Goal: Task Accomplishment & Management: Use online tool/utility

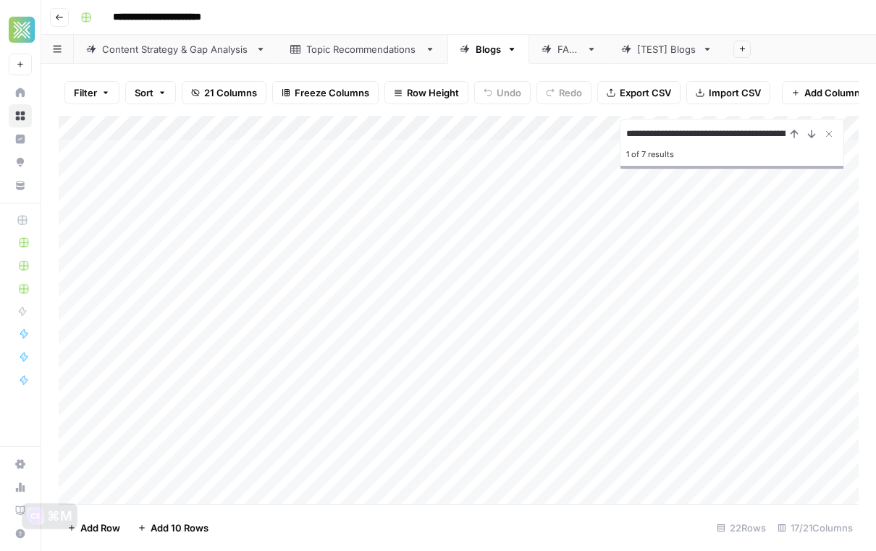
click at [362, 342] on div "Add Column" at bounding box center [459, 310] width 800 height 388
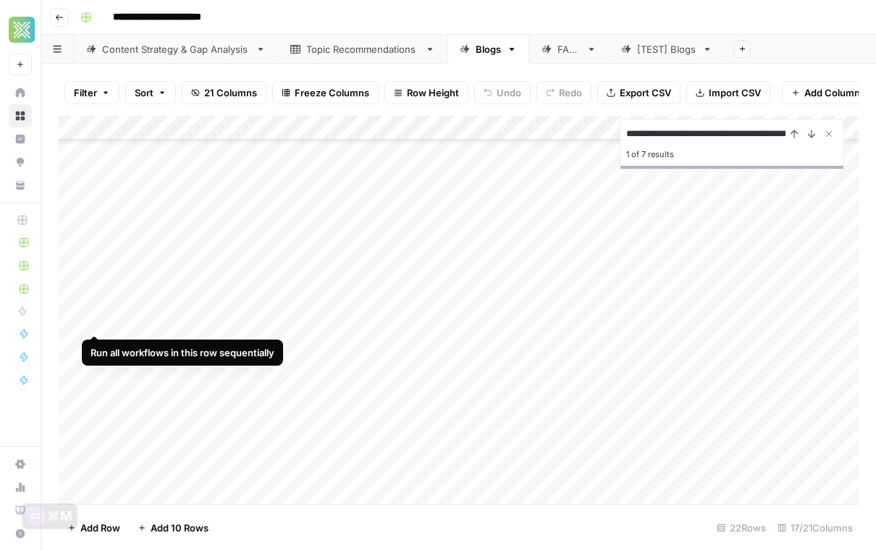
click at [93, 316] on div "Add Column" at bounding box center [459, 310] width 800 height 388
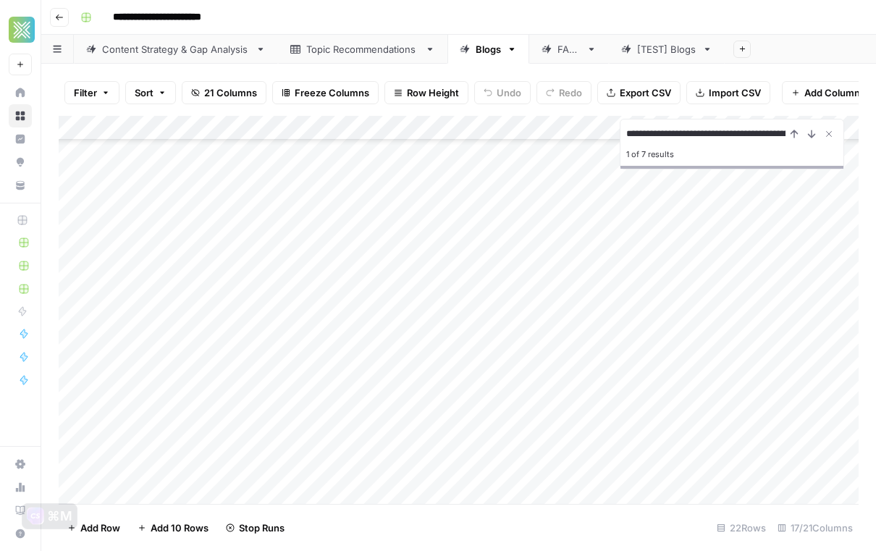
click at [95, 345] on div "Add Column" at bounding box center [459, 310] width 800 height 388
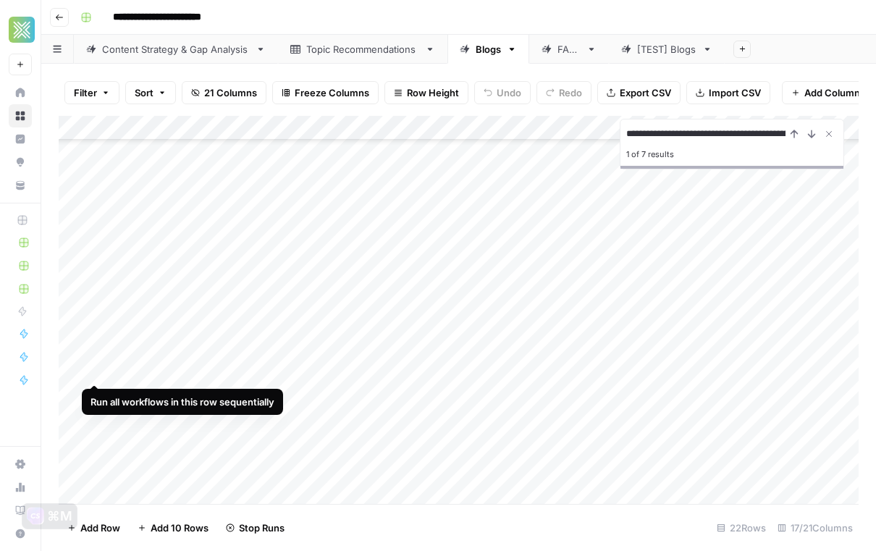
click at [96, 369] on div "Add Column" at bounding box center [459, 310] width 800 height 388
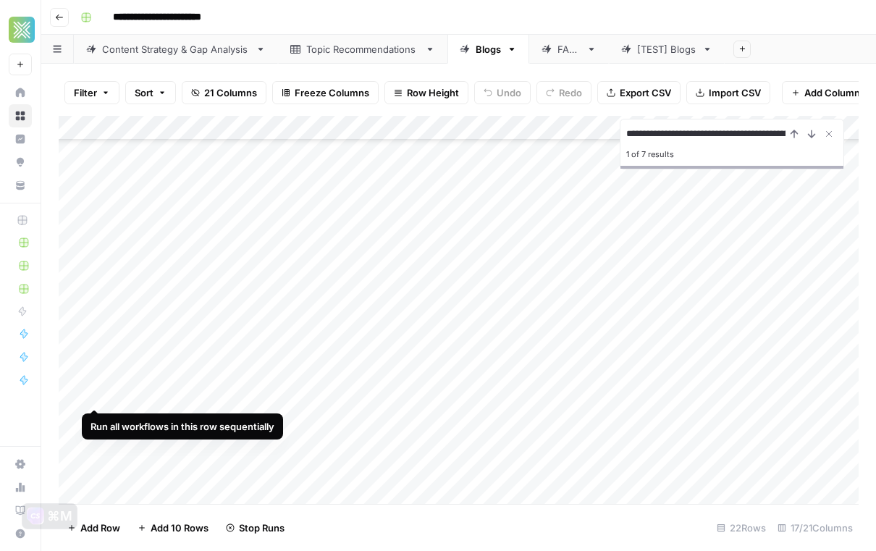
click at [95, 395] on div "Add Column" at bounding box center [459, 310] width 800 height 388
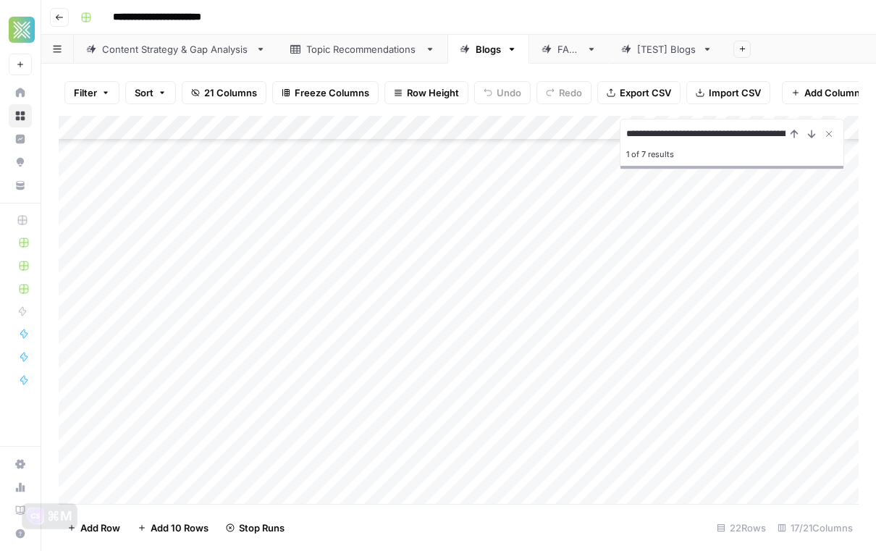
scroll to position [151, 0]
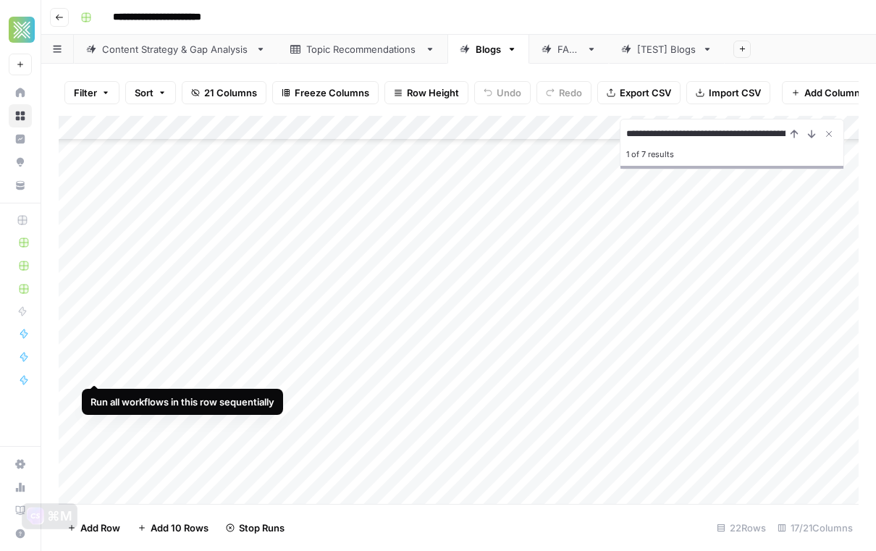
click at [94, 367] on div "Add Column" at bounding box center [459, 310] width 800 height 388
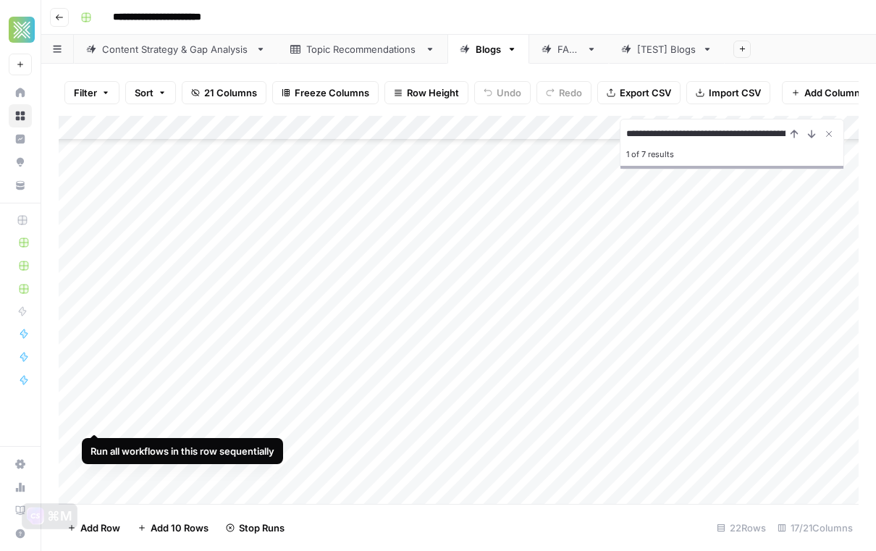
click at [95, 418] on div "Add Column" at bounding box center [459, 310] width 800 height 388
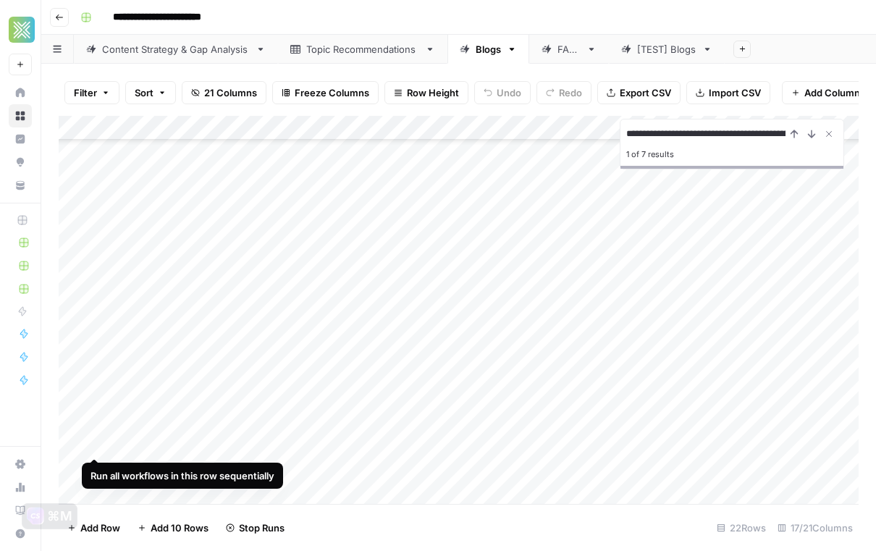
click at [93, 446] on div "Add Column" at bounding box center [459, 310] width 800 height 388
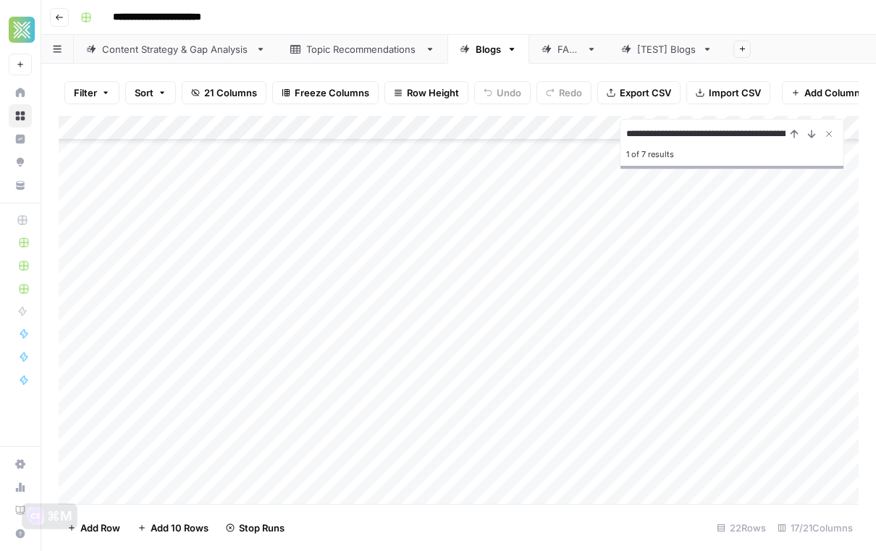
click at [92, 469] on div "Add Column" at bounding box center [459, 310] width 800 height 388
click at [550, 260] on div "Add Column" at bounding box center [459, 310] width 800 height 388
click at [552, 287] on div "Add Column" at bounding box center [459, 310] width 800 height 388
click at [548, 236] on div "Add Column" at bounding box center [459, 310] width 800 height 388
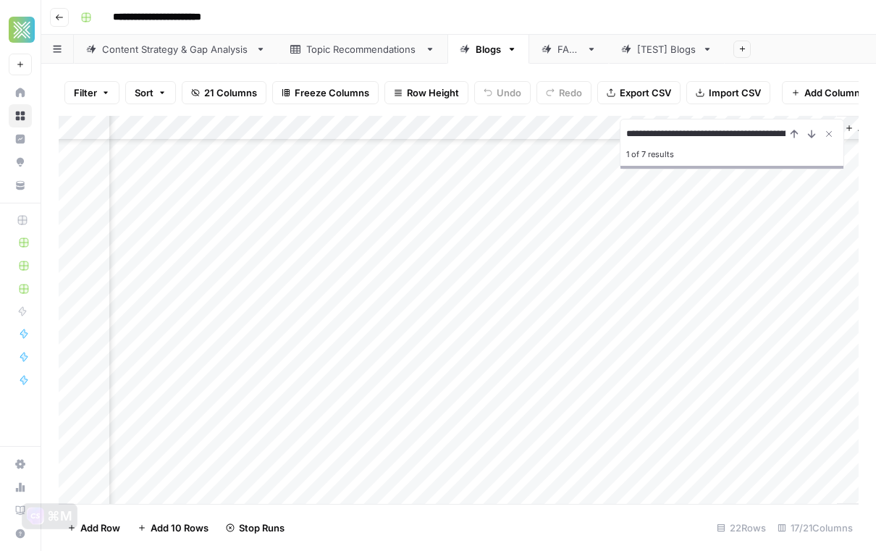
scroll to position [88, 1770]
click at [833, 135] on icon "Close Search" at bounding box center [829, 134] width 12 height 12
